Goal: Navigation & Orientation: Go to known website

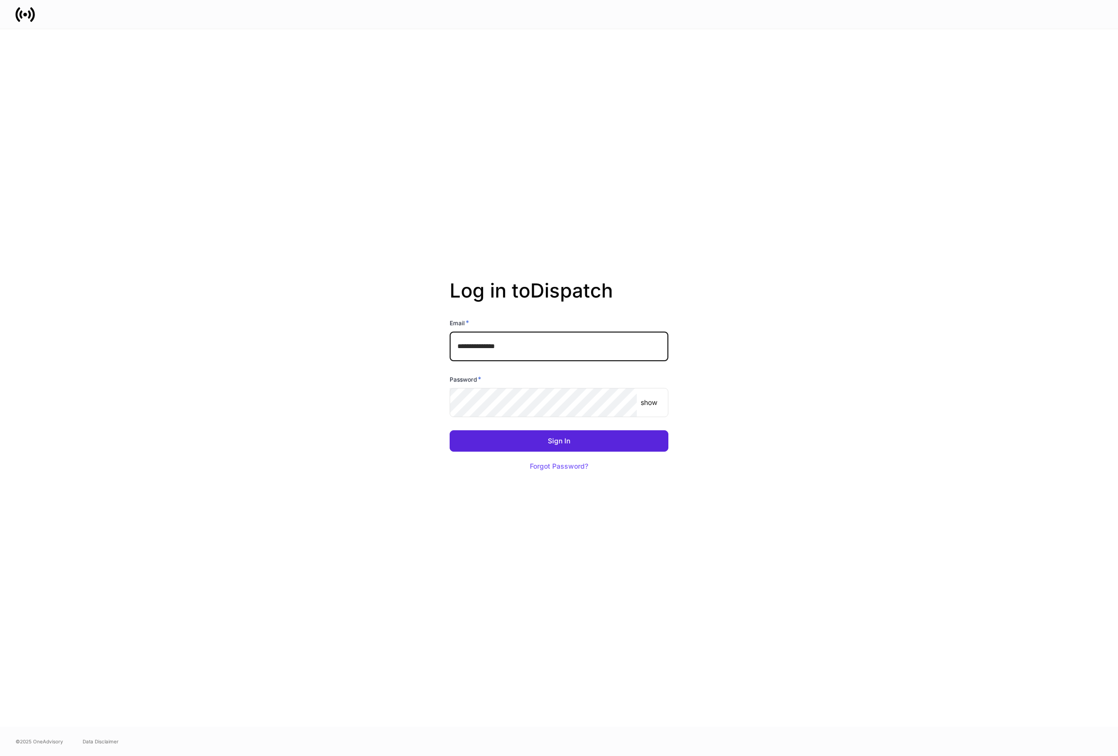
click at [539, 342] on input "**********" at bounding box center [559, 345] width 219 height 29
click at [556, 351] on input "**********" at bounding box center [559, 345] width 219 height 29
click at [555, 351] on input "**********" at bounding box center [559, 345] width 219 height 29
type input "**********"
